Goal: Information Seeking & Learning: Learn about a topic

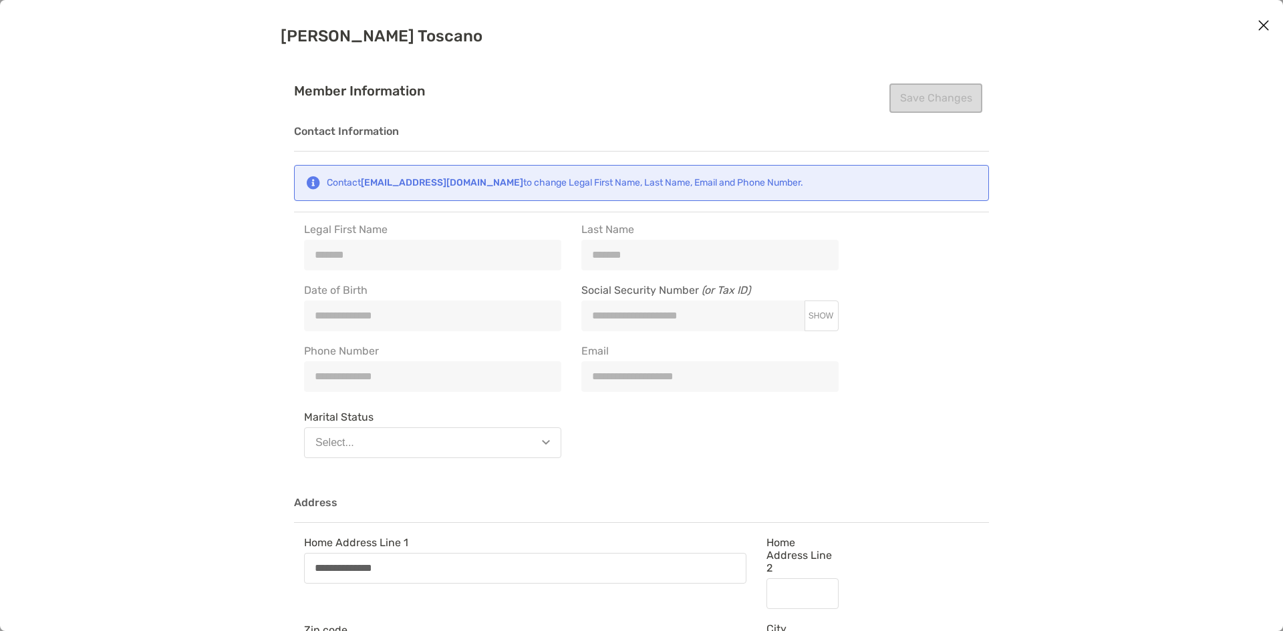
click at [1261, 23] on icon "Close modal" at bounding box center [1263, 25] width 12 height 16
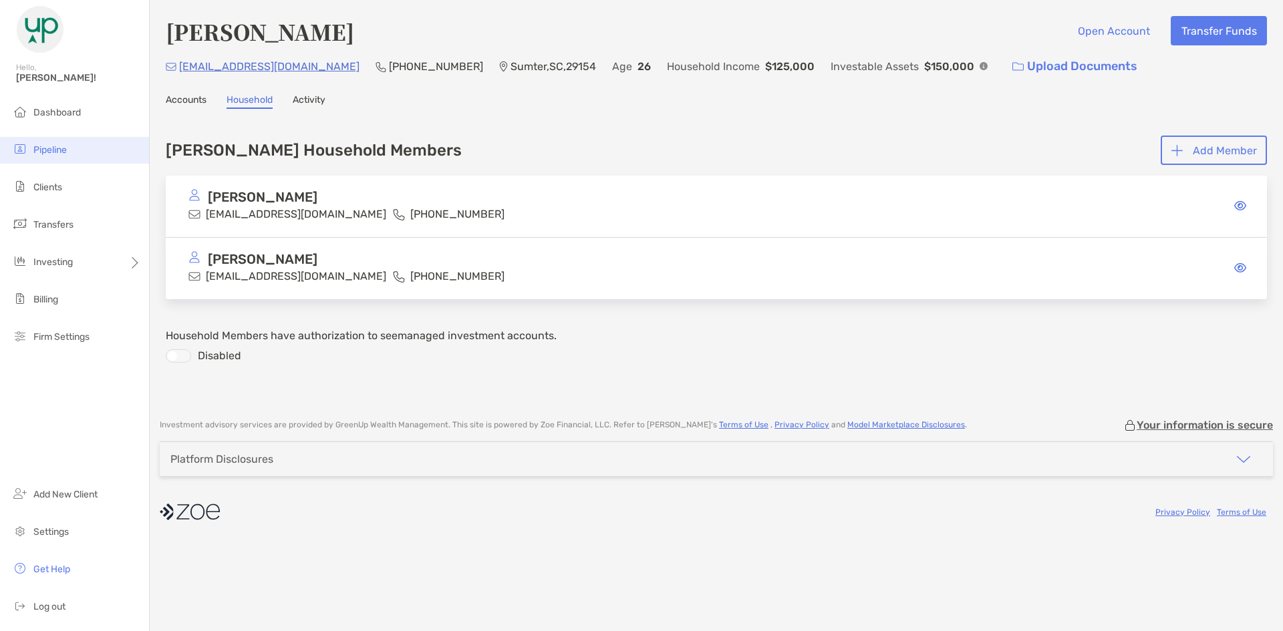
click at [48, 156] on li "Pipeline" at bounding box center [74, 150] width 149 height 27
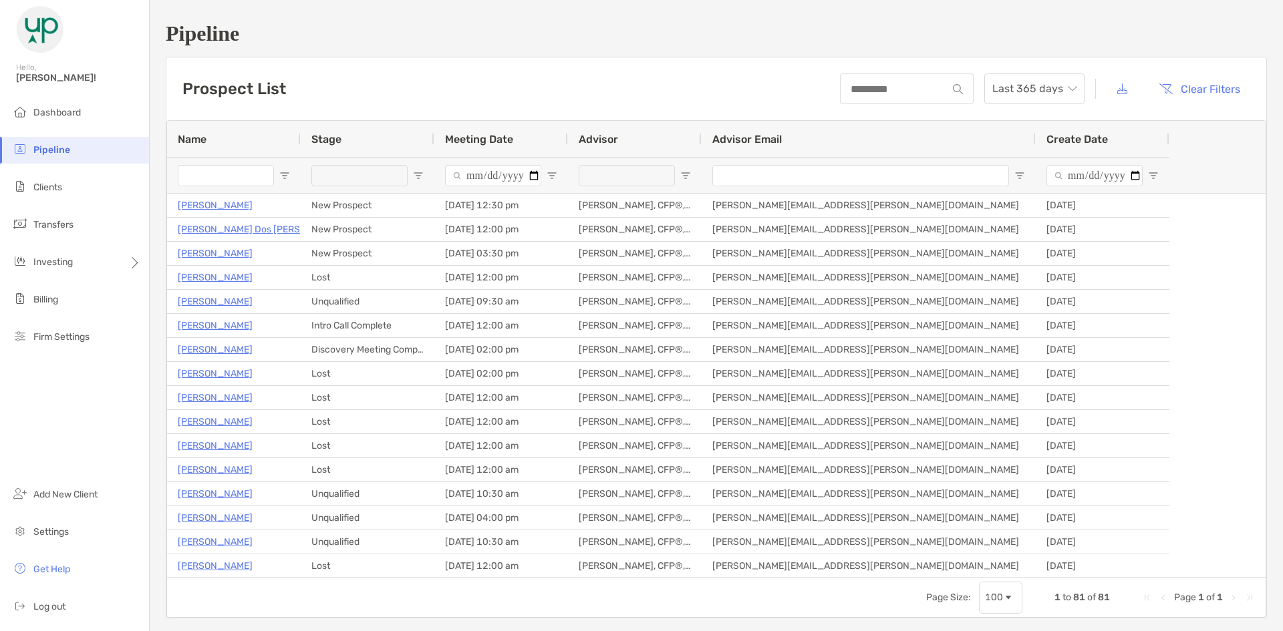
type input "**********"
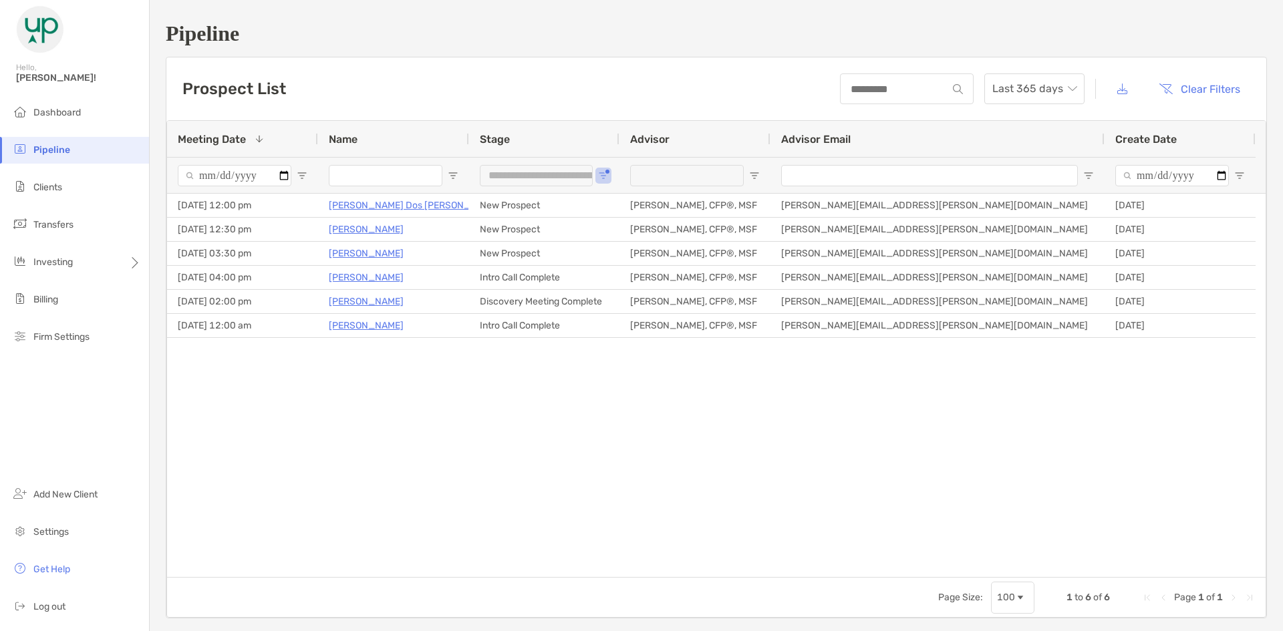
click at [478, 22] on h1 "Pipeline" at bounding box center [716, 33] width 1101 height 25
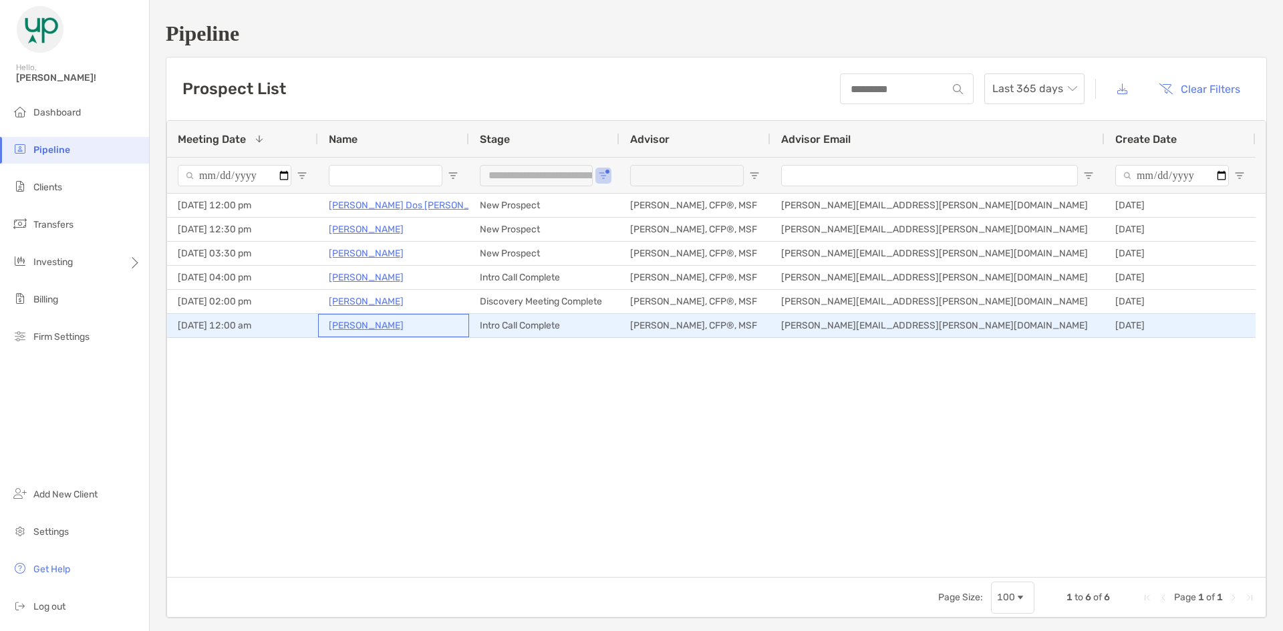
click at [369, 328] on p "Justin Gravius" at bounding box center [366, 325] width 75 height 17
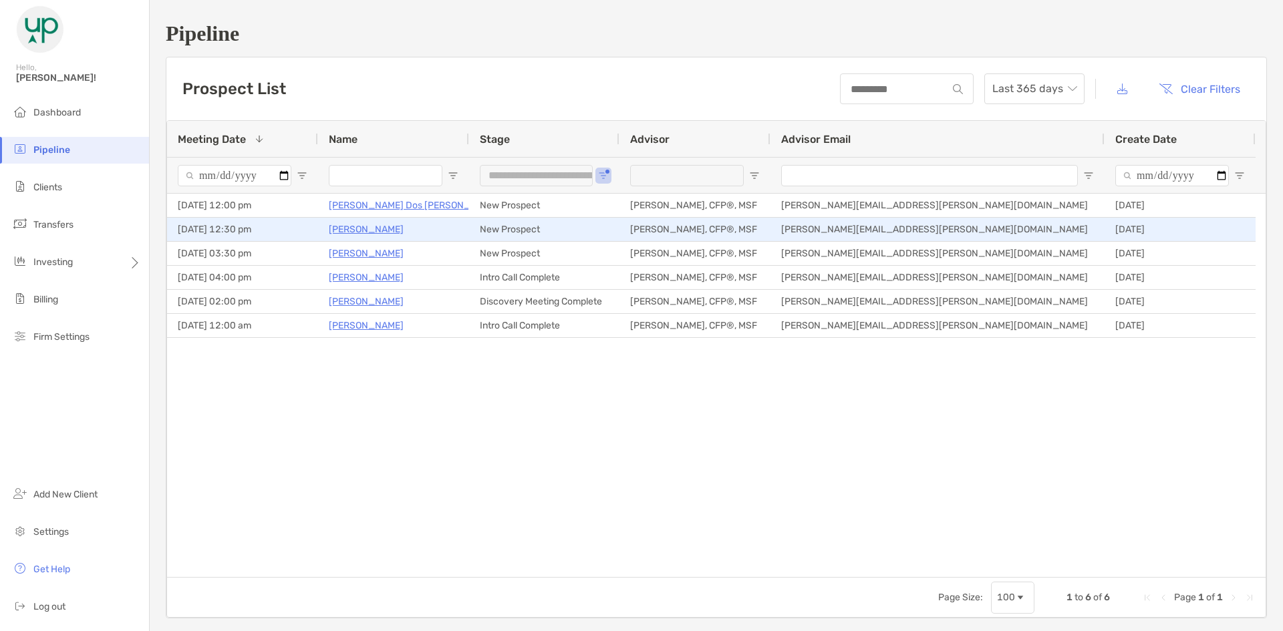
click at [384, 225] on p "Christine Milliner" at bounding box center [366, 229] width 75 height 17
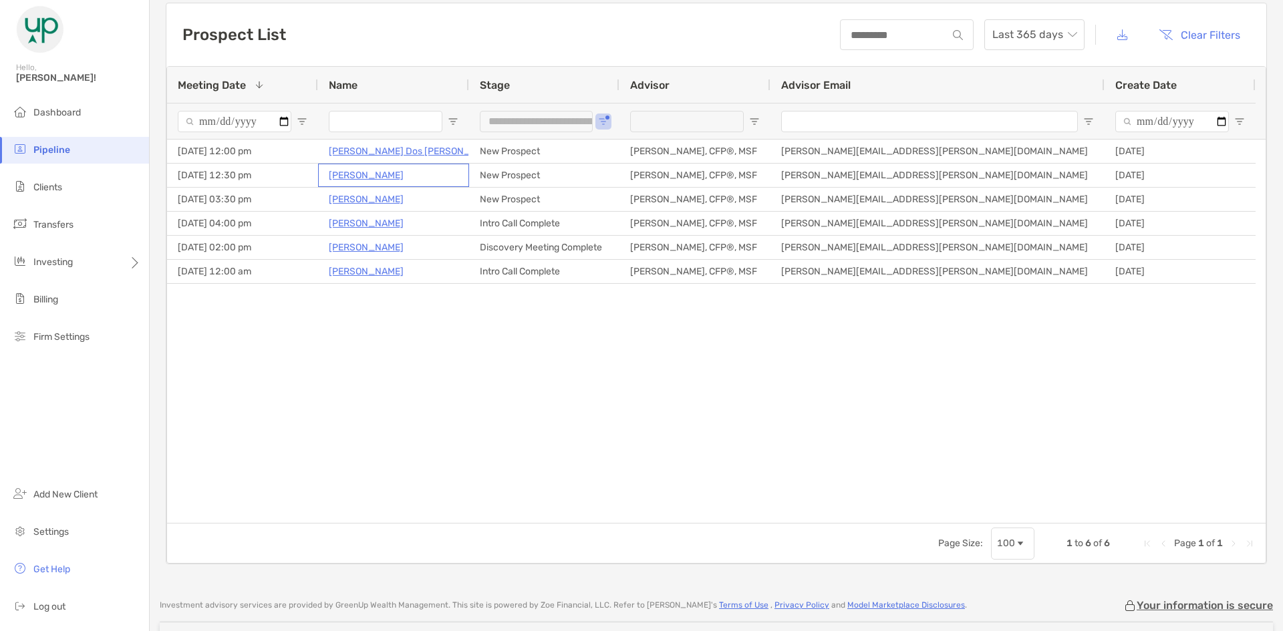
scroll to position [10, 0]
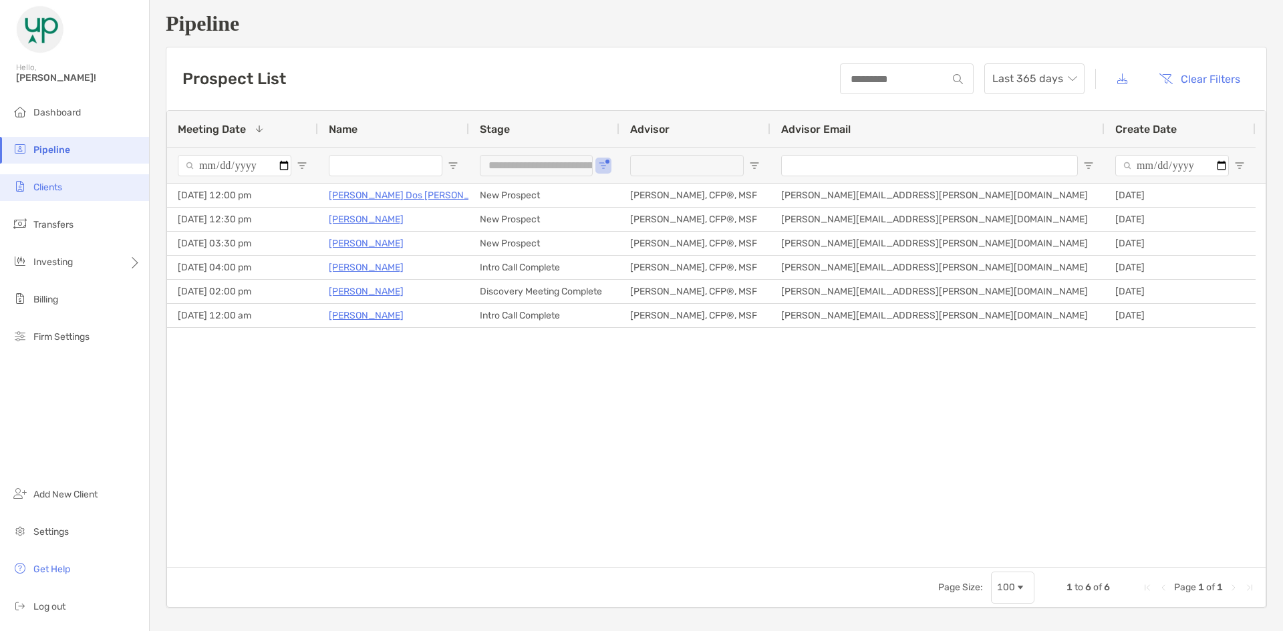
click at [90, 194] on li "Clients" at bounding box center [74, 187] width 149 height 27
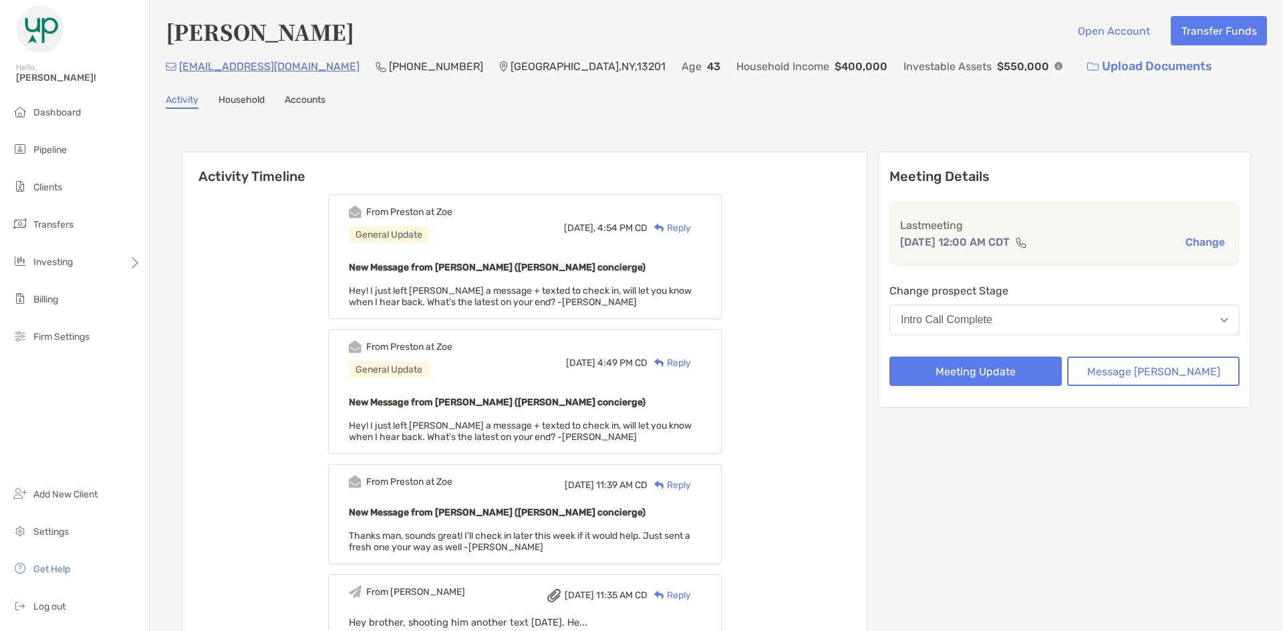
click at [664, 229] on img at bounding box center [659, 228] width 10 height 9
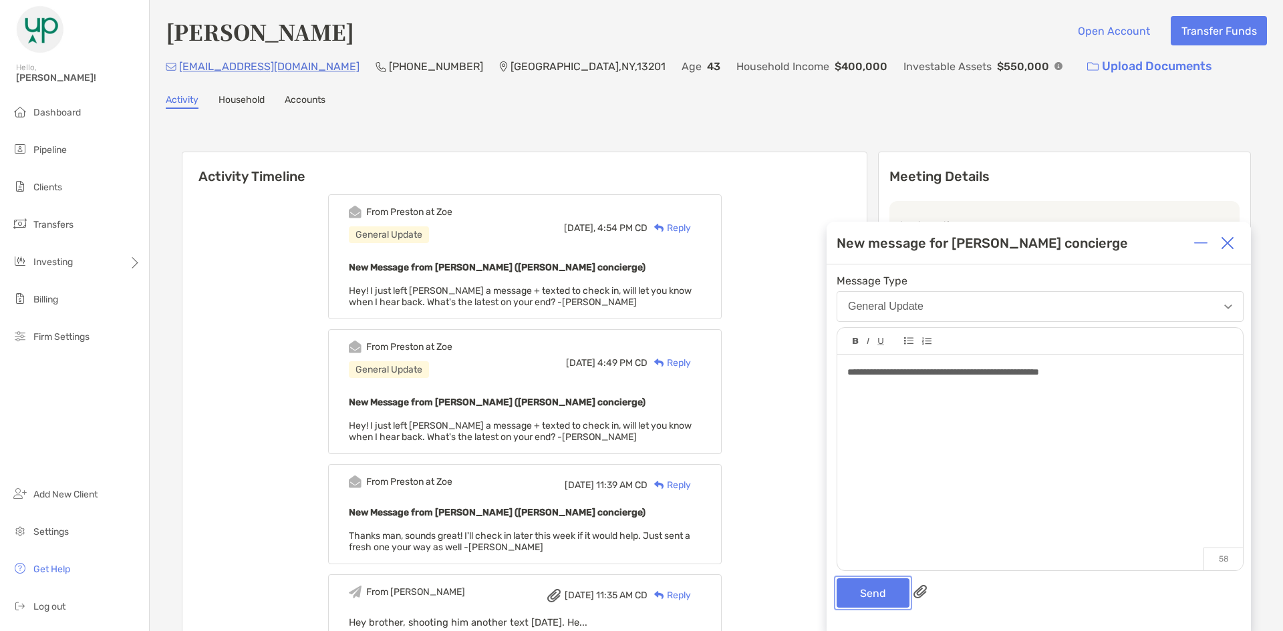
click at [872, 589] on button "Send" at bounding box center [872, 593] width 73 height 29
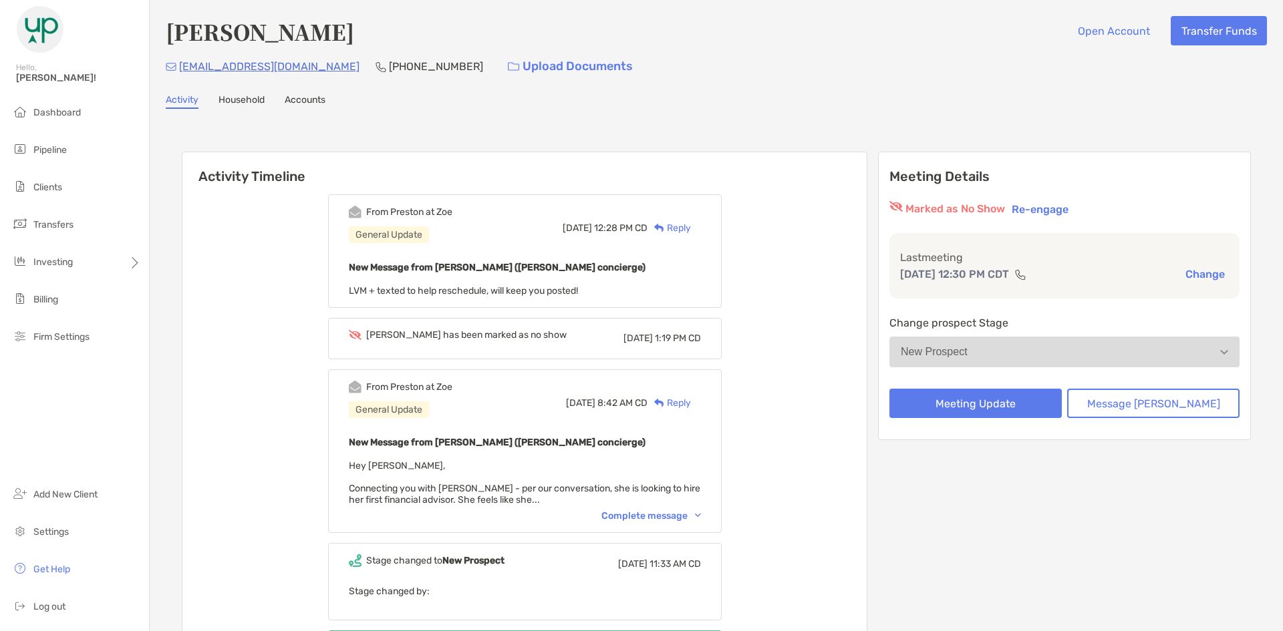
click at [691, 222] on div "Reply" at bounding box center [668, 228] width 43 height 14
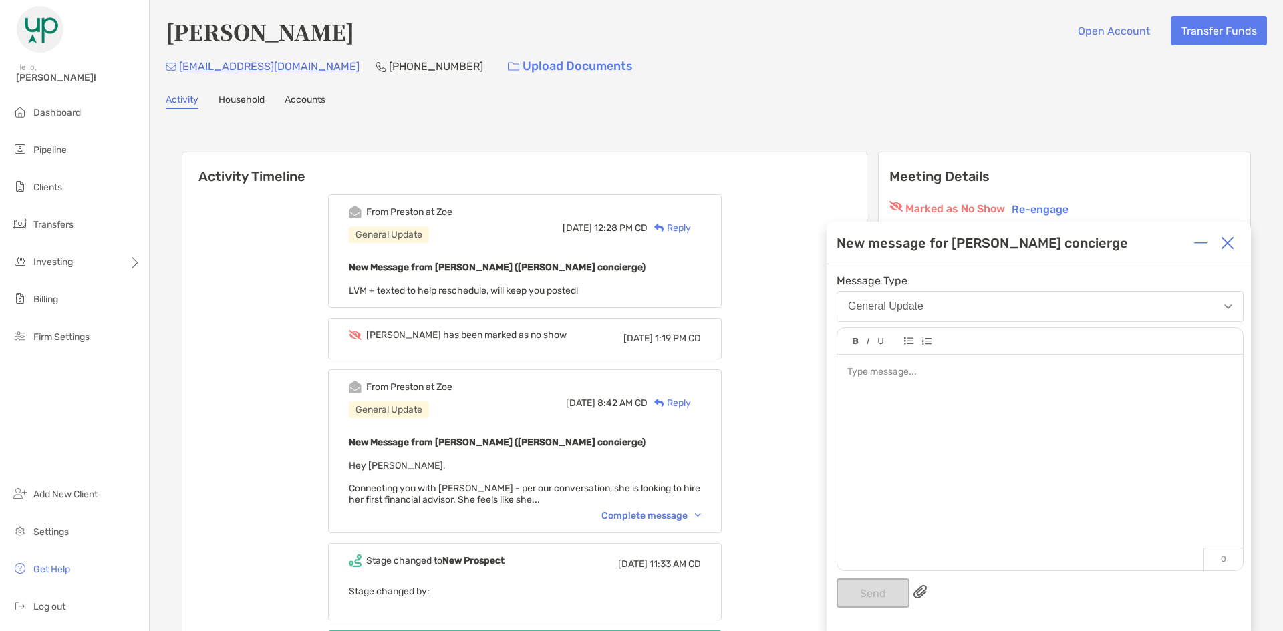
click at [955, 383] on div at bounding box center [1040, 456] width 406 height 202
click at [970, 411] on div at bounding box center [1040, 456] width 406 height 202
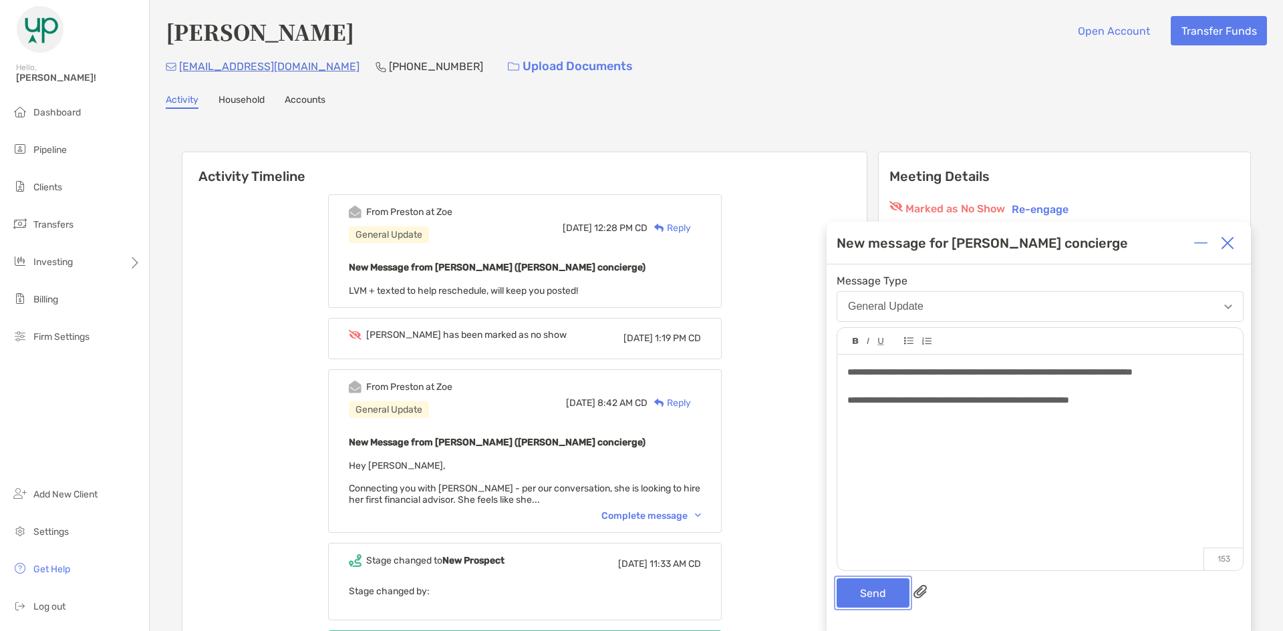
click at [882, 586] on button "Send" at bounding box center [872, 593] width 73 height 29
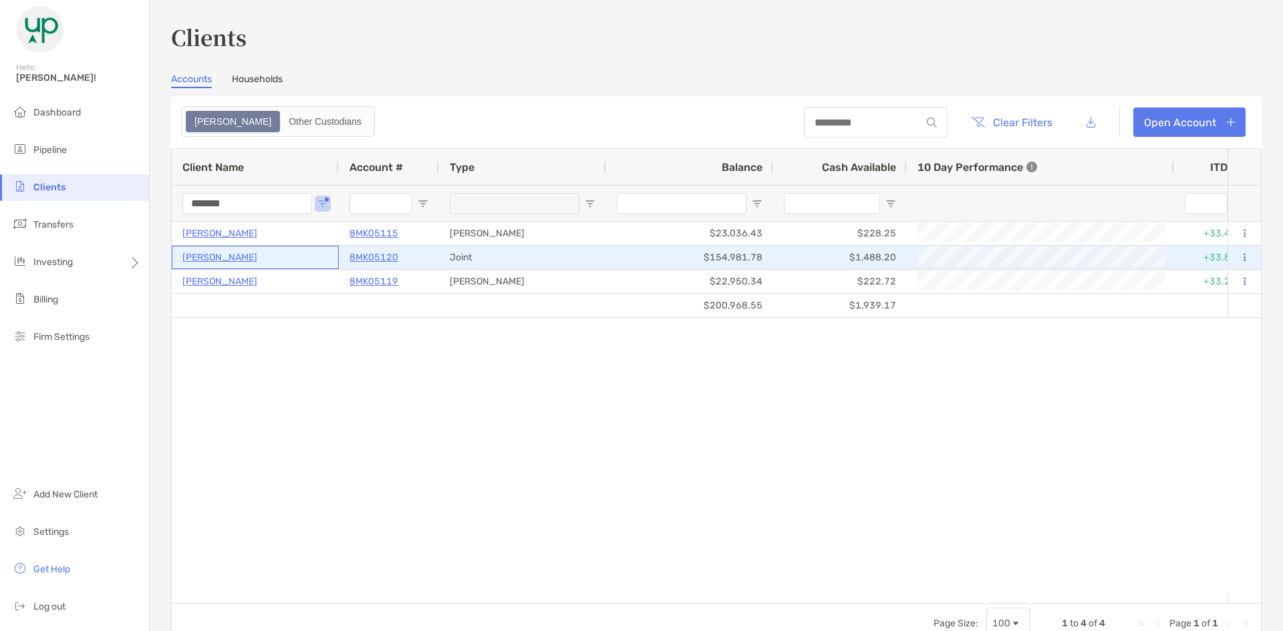
click at [232, 259] on p "[PERSON_NAME]" at bounding box center [219, 257] width 75 height 17
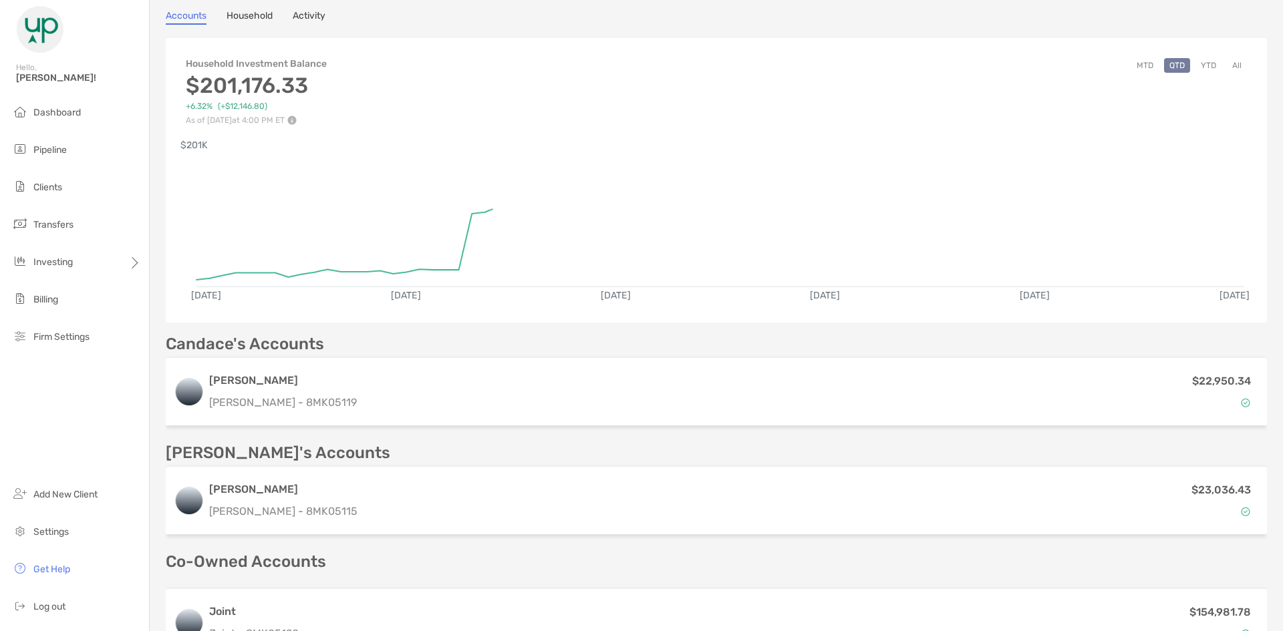
scroll to position [266, 0]
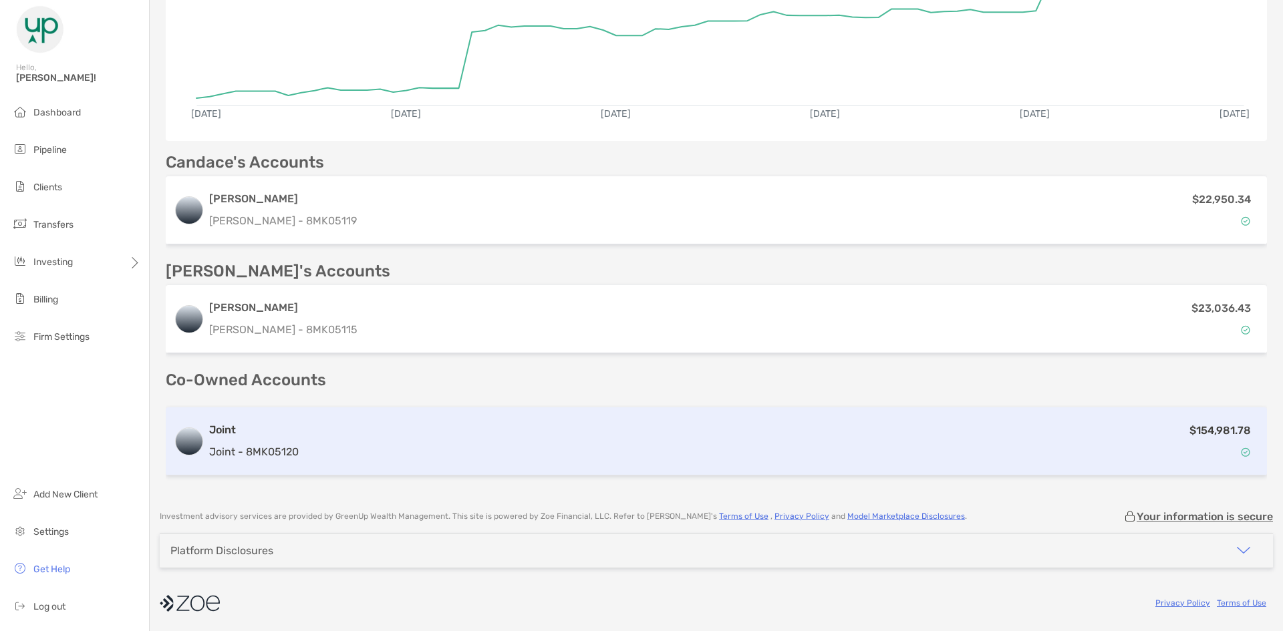
click at [311, 440] on div "$154,981.78" at bounding box center [781, 441] width 955 height 39
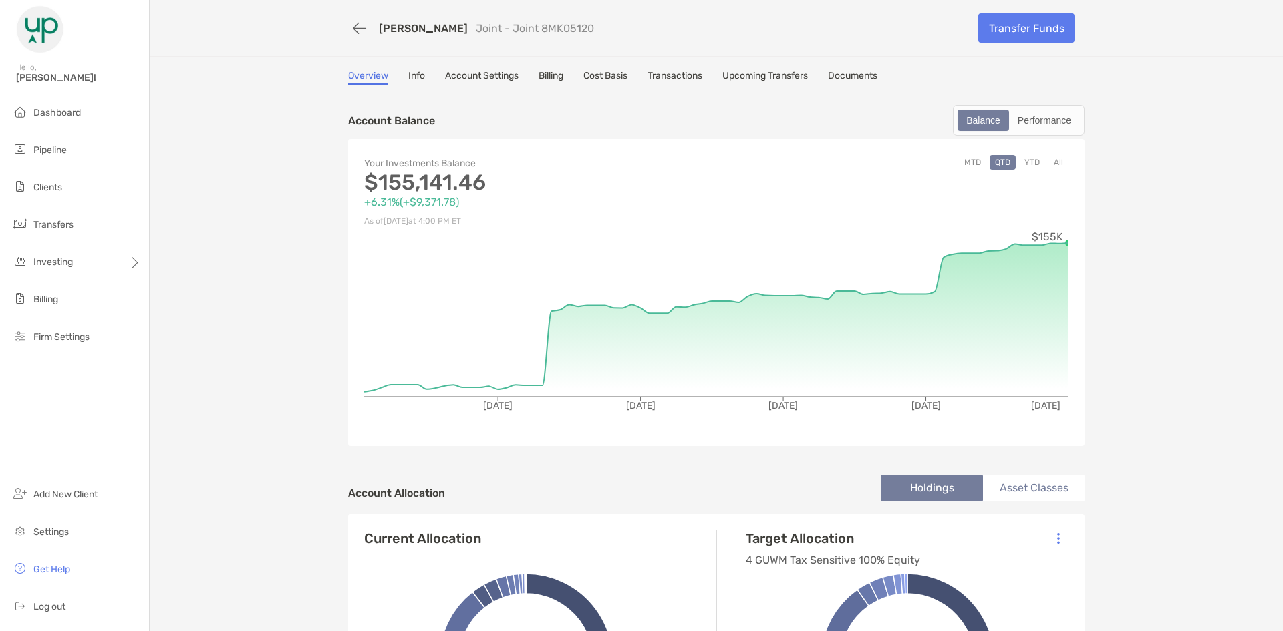
click at [417, 75] on link "Info" at bounding box center [416, 77] width 17 height 15
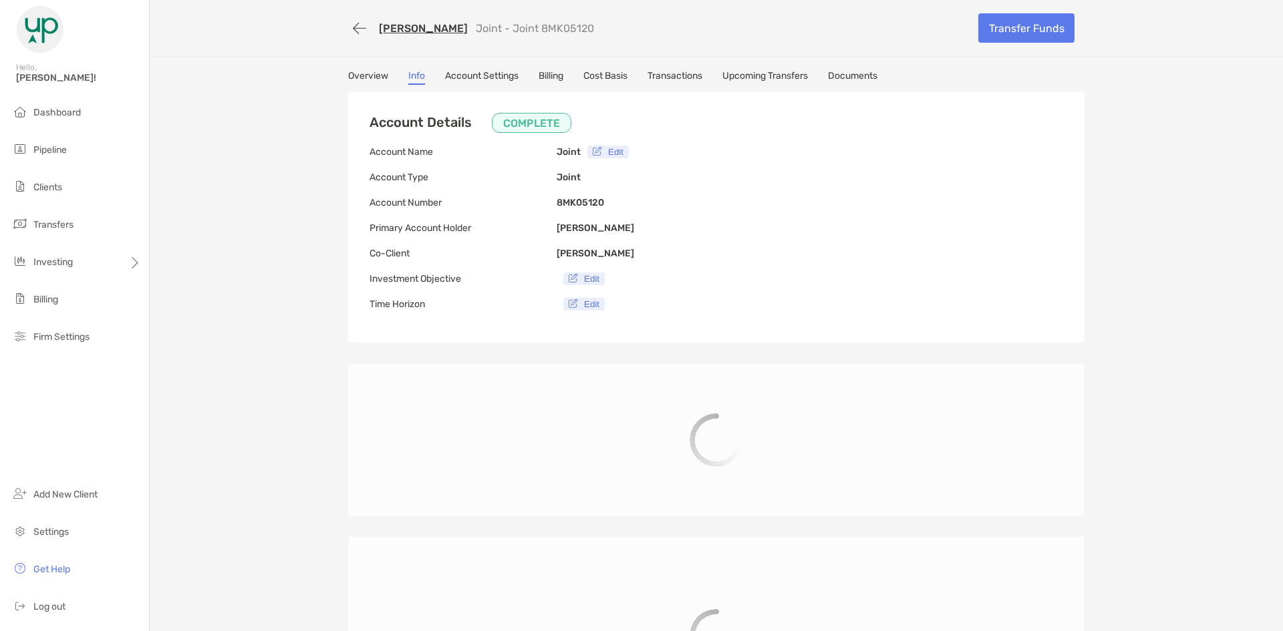
type input "**********"
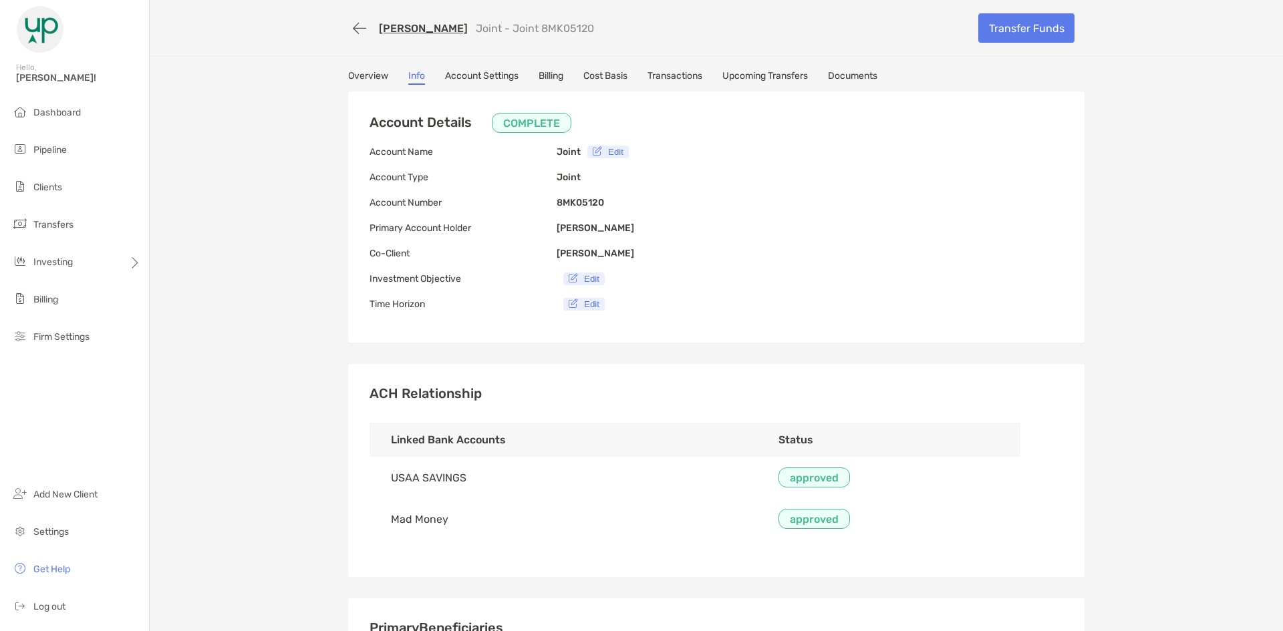
click at [501, 75] on link "Account Settings" at bounding box center [481, 77] width 73 height 15
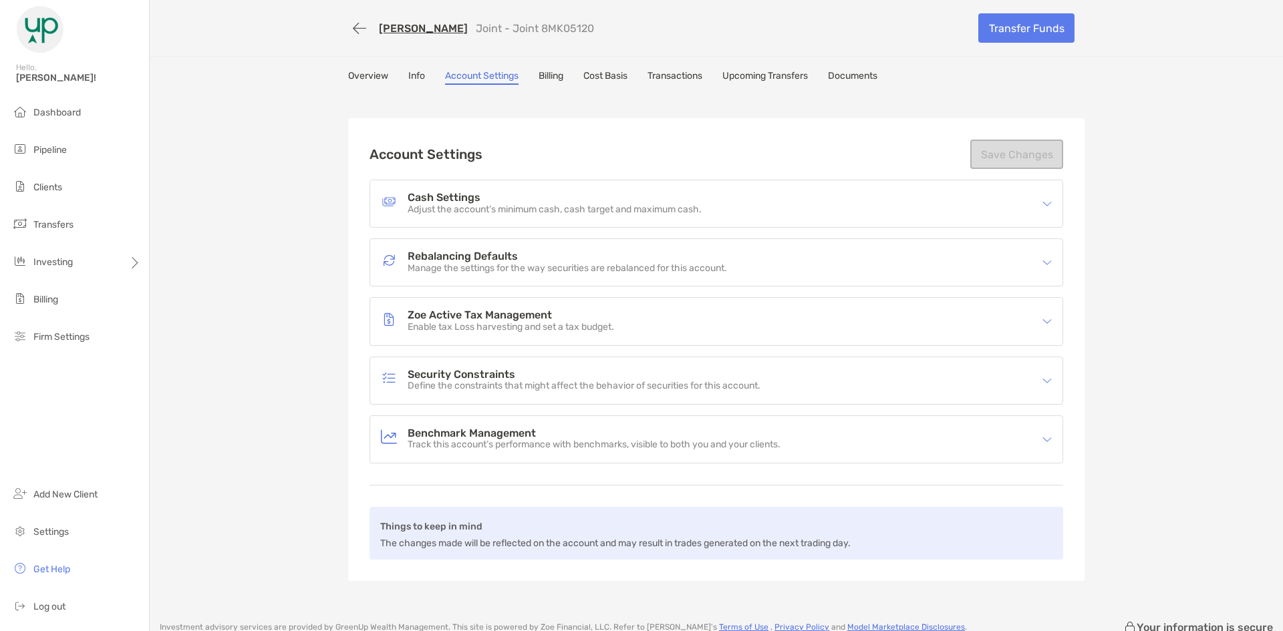
click at [555, 75] on link "Billing" at bounding box center [550, 77] width 25 height 15
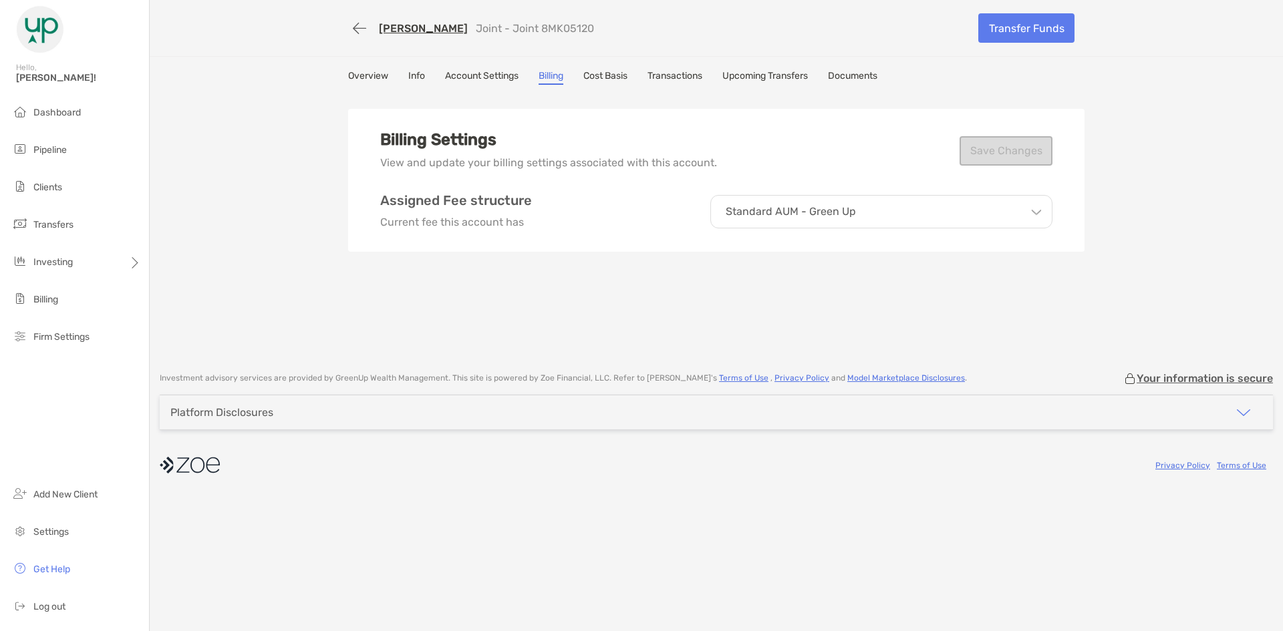
click at [596, 72] on link "Cost Basis" at bounding box center [605, 77] width 44 height 15
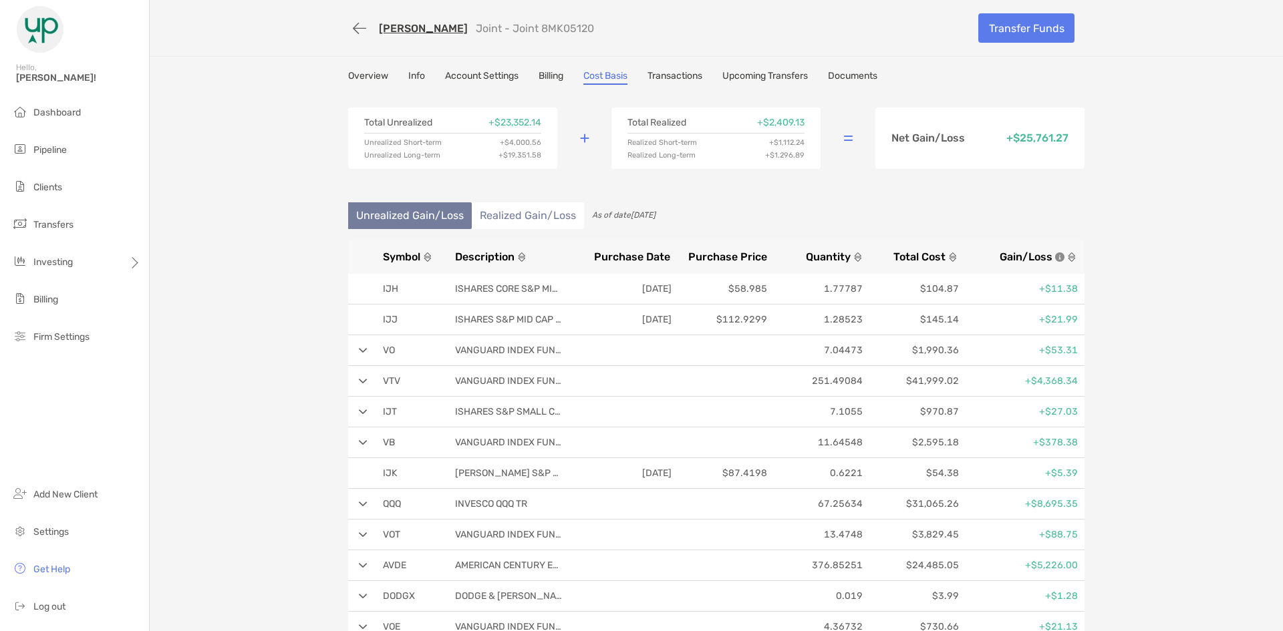
click at [675, 77] on link "Transactions" at bounding box center [674, 77] width 55 height 15
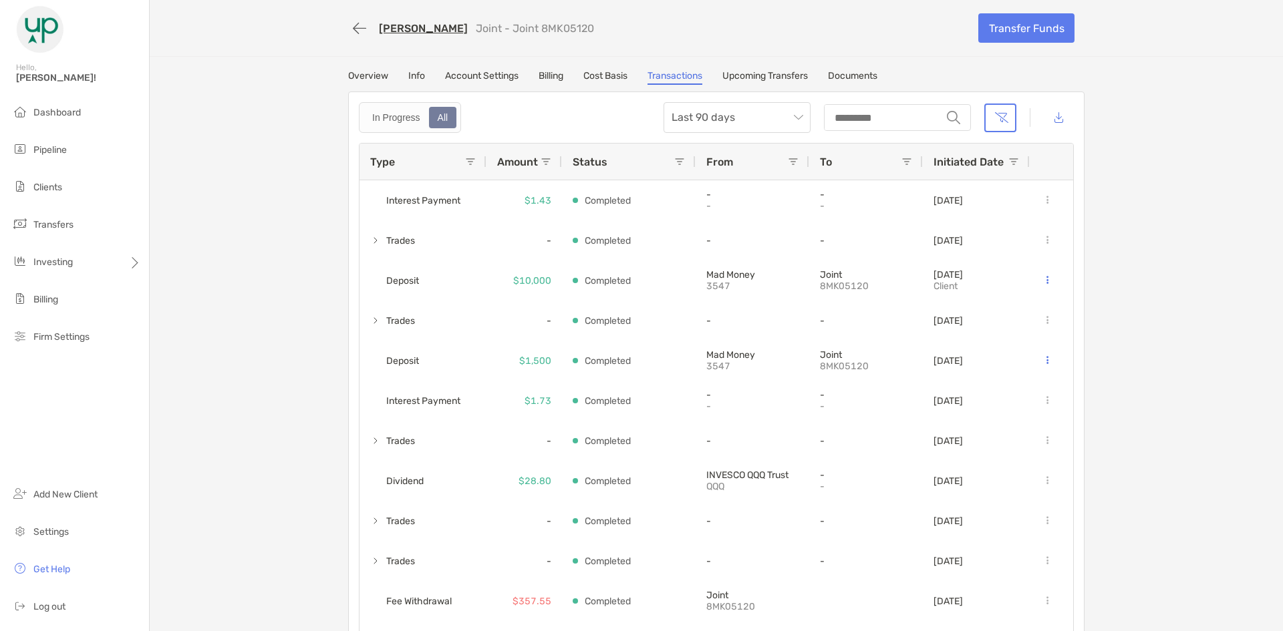
click at [768, 79] on link "Upcoming Transfers" at bounding box center [765, 77] width 86 height 15
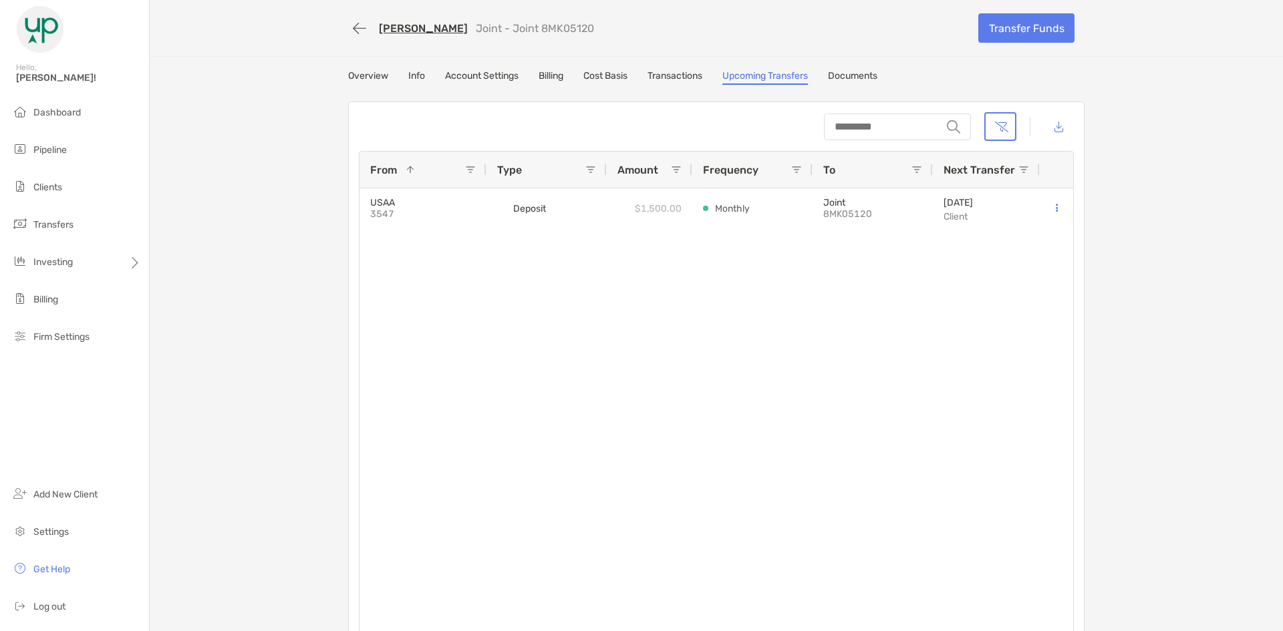
click at [868, 73] on link "Documents" at bounding box center [852, 77] width 49 height 15
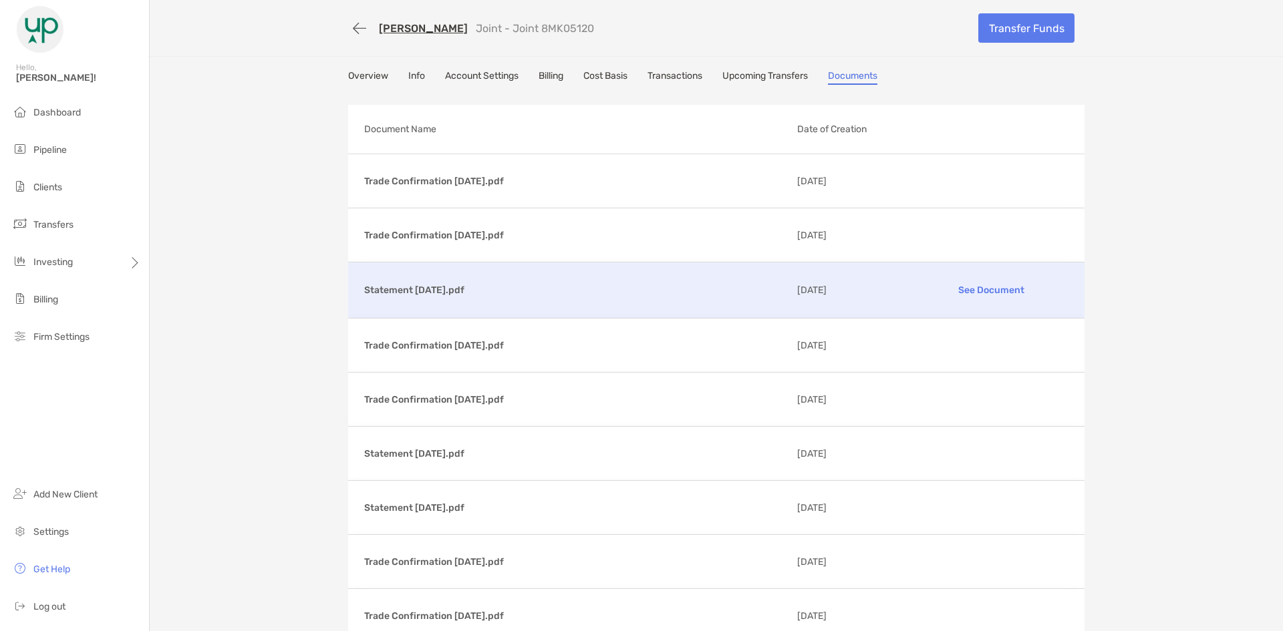
click at [980, 289] on p "See Document" at bounding box center [990, 290] width 155 height 23
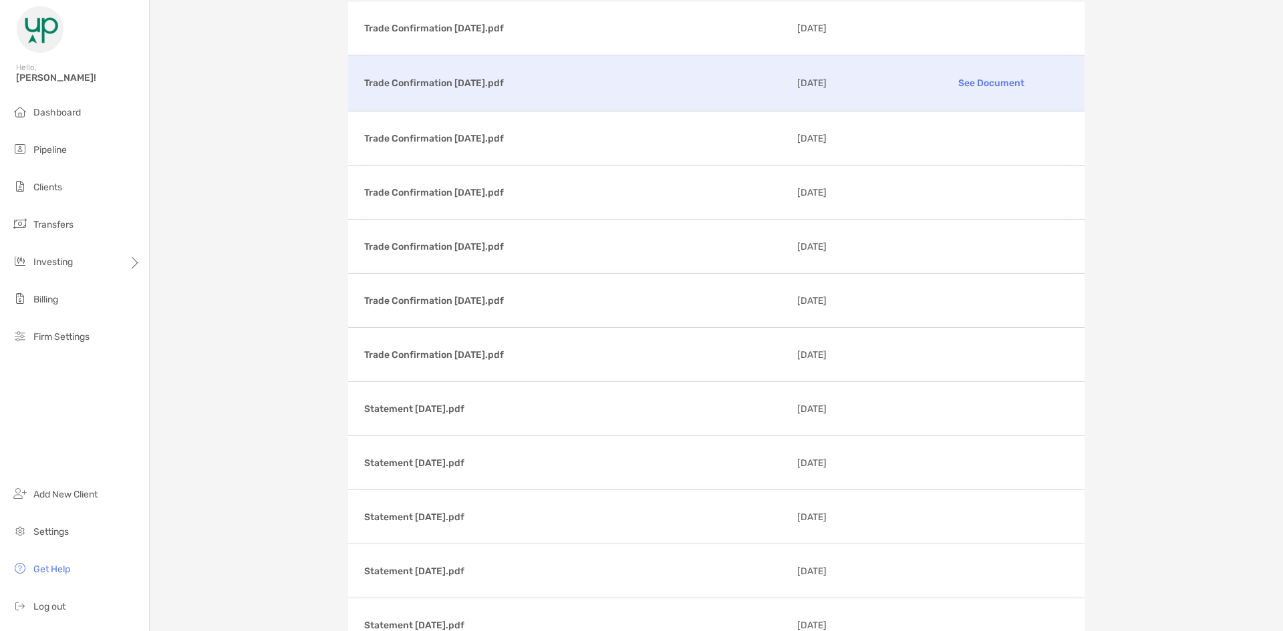
scroll to position [534, 0]
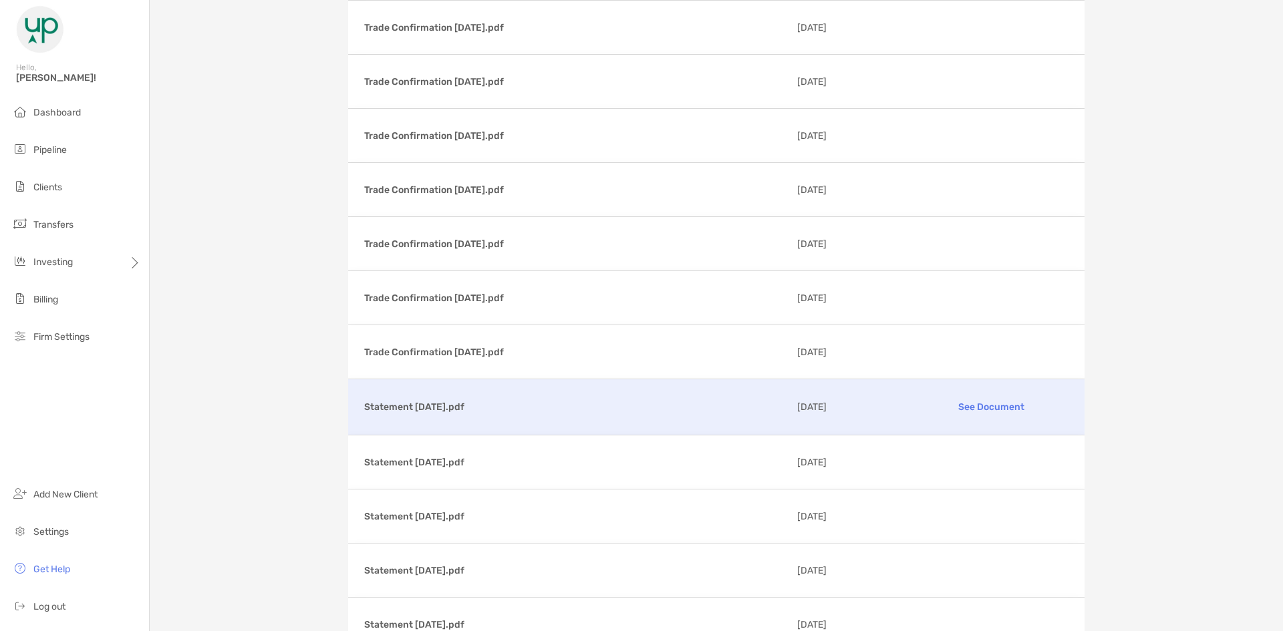
click at [977, 403] on p "See Document" at bounding box center [990, 406] width 155 height 23
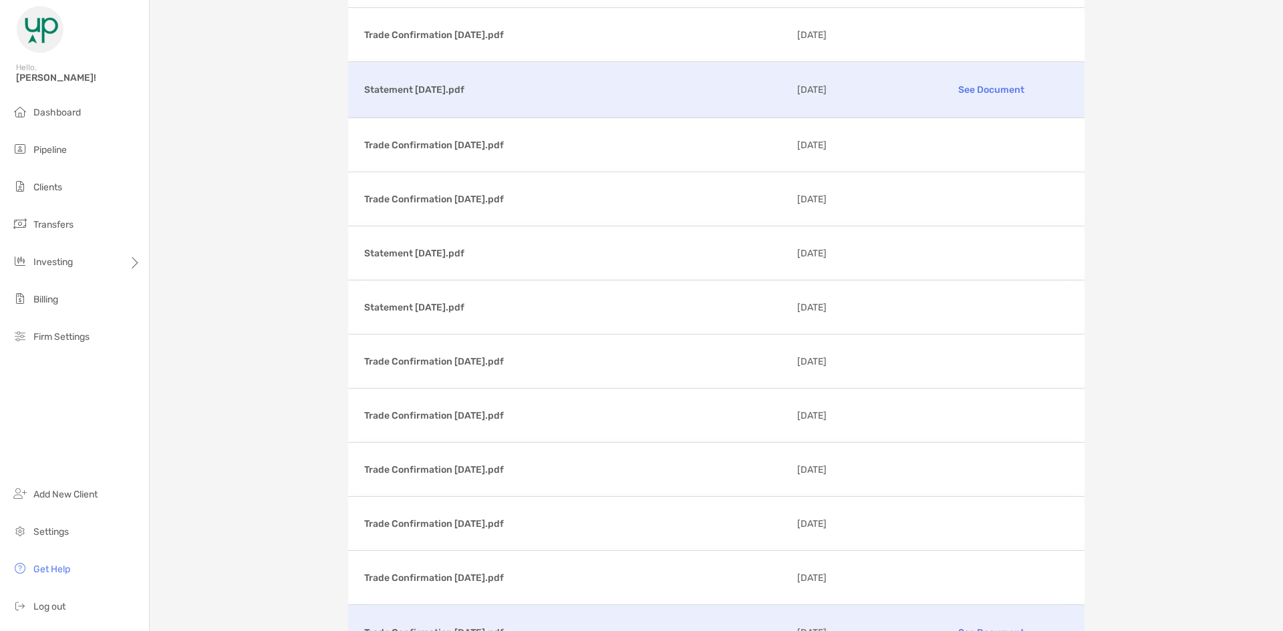
scroll to position [0, 0]
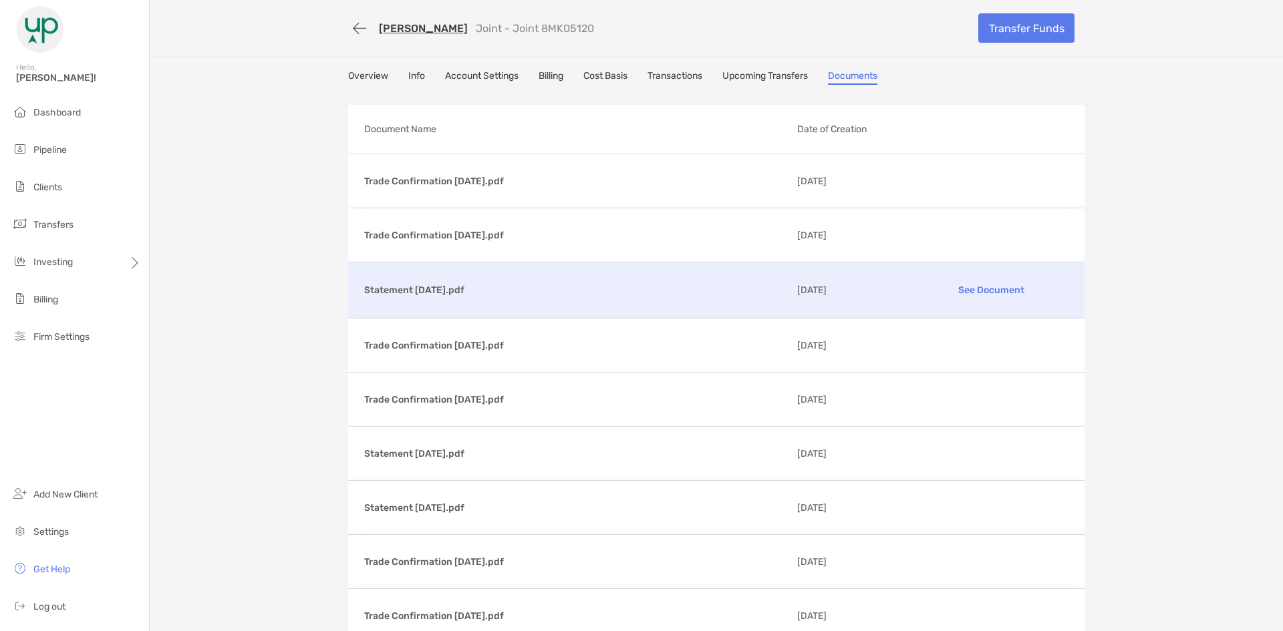
click at [618, 76] on link "Cost Basis" at bounding box center [605, 77] width 44 height 15
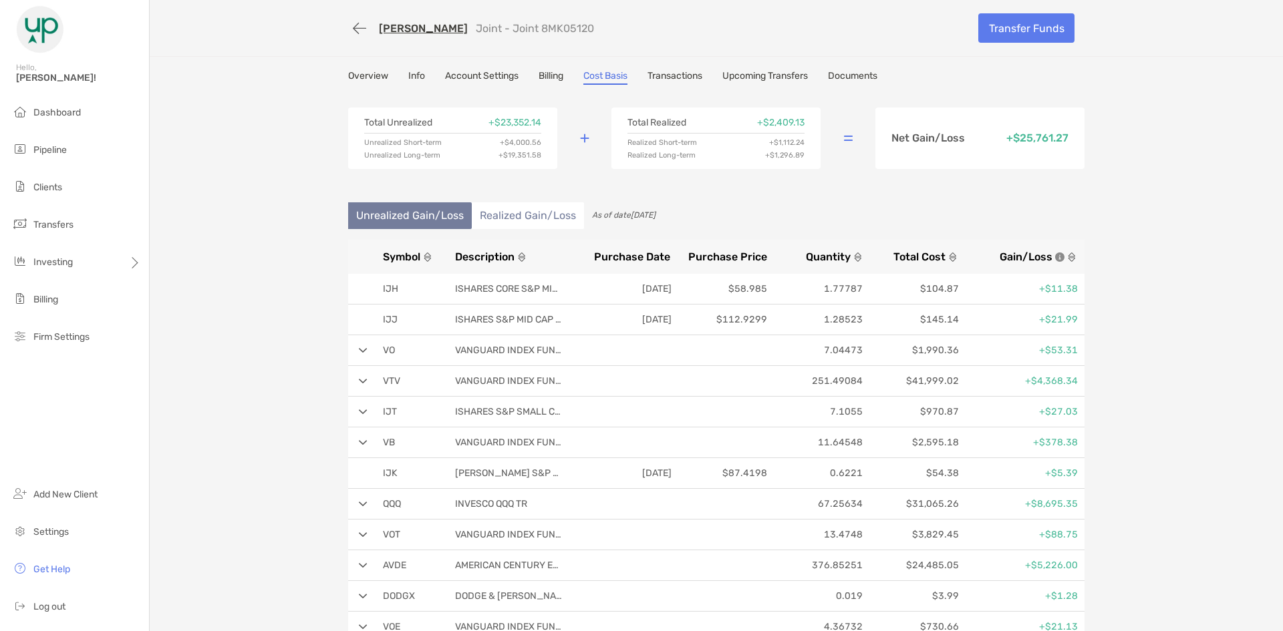
click at [545, 216] on li "Realized Gain/Loss" at bounding box center [528, 215] width 112 height 27
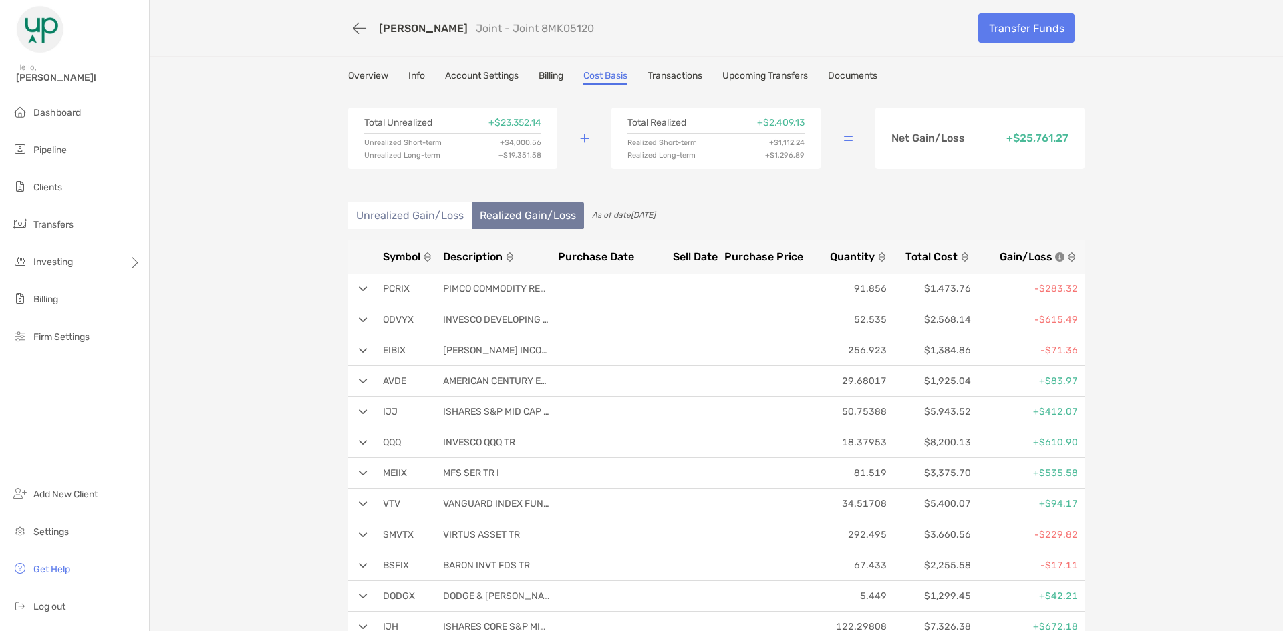
click at [1134, 221] on div "[PERSON_NAME] Joint - Joint 8MK05120 Transfer Funds Overview Info Account Setti…" at bounding box center [716, 537] width 1133 height 1074
click at [249, 16] on div "[PERSON_NAME] Joint - Joint 8MK05120 Transfer Funds" at bounding box center [716, 28] width 1133 height 57
